Goal: Find specific page/section: Find specific page/section

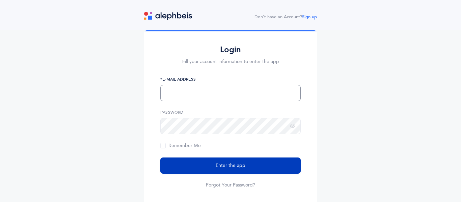
type input "[EMAIL_ADDRESS][DOMAIN_NAME]"
click at [275, 173] on button "Enter the app" at bounding box center [230, 166] width 140 height 16
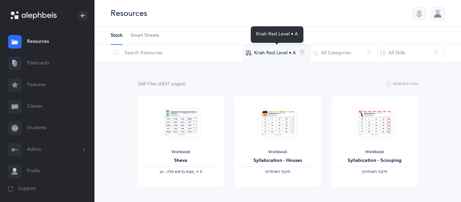
click at [302, 53] on button "Kriah Red Level • A" at bounding box center [276, 53] width 67 height 16
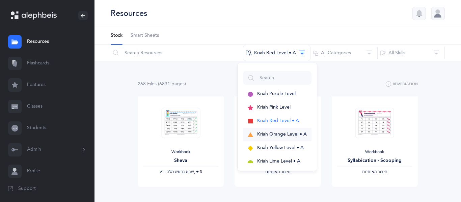
click at [259, 132] on span "Kriah Orange Level • A" at bounding box center [282, 134] width 50 height 5
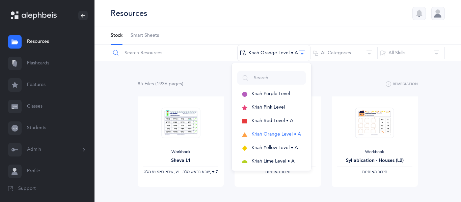
click at [208, 58] on input "text" at bounding box center [173, 53] width 127 height 16
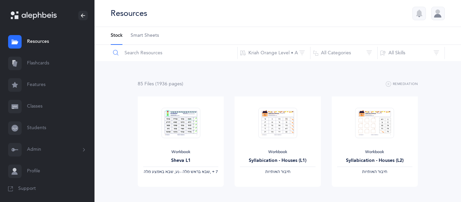
click at [191, 58] on input "text" at bounding box center [173, 53] width 127 height 16
type input "homework"
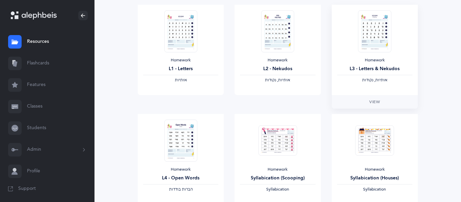
scroll to position [104, 0]
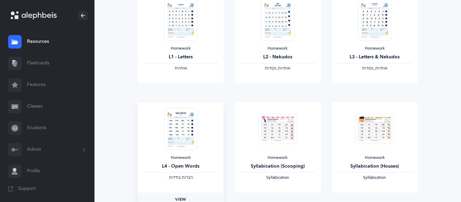
click at [173, 195] on link "View" at bounding box center [181, 199] width 86 height 13
